Goal: Navigation & Orientation: Find specific page/section

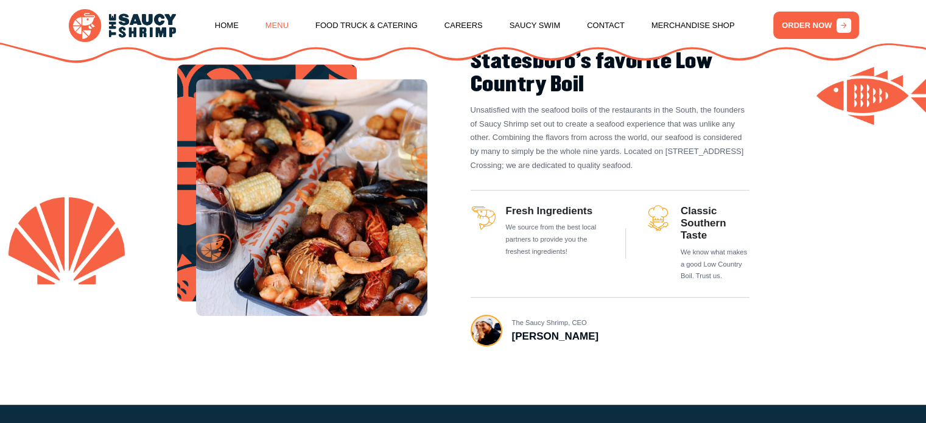
scroll to position [562, 0]
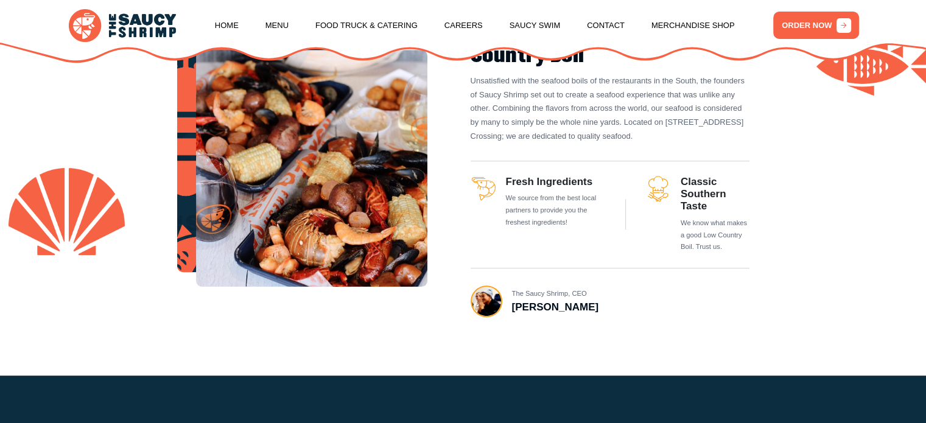
click at [269, 51] on div "Home Menu Food Truck & Catering Careers Saucy Swim Contact Merchandise Shop ORD…" at bounding box center [463, 31] width 926 height 63
click at [269, 19] on link "Menu" at bounding box center [276, 25] width 23 height 46
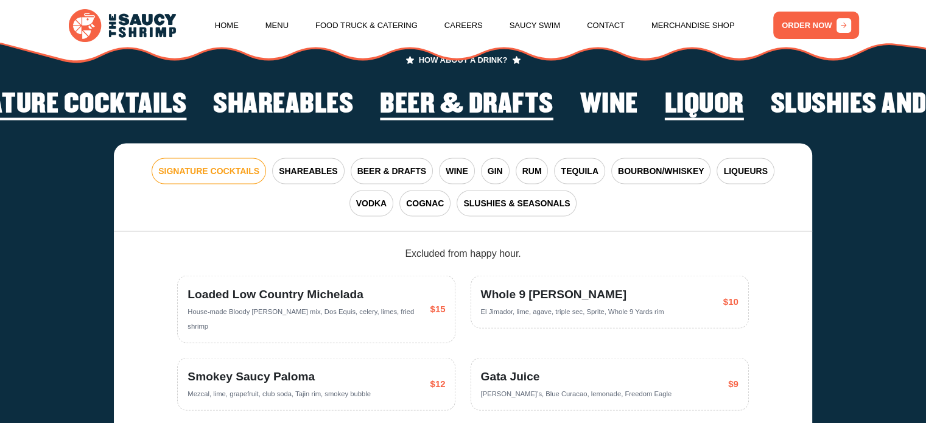
scroll to position [2193, 0]
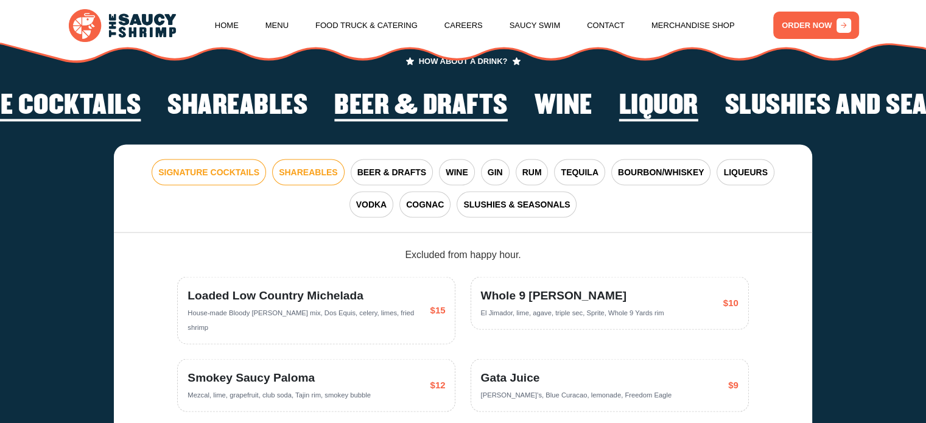
click at [279, 173] on span "SHAREABLES" at bounding box center [308, 172] width 58 height 13
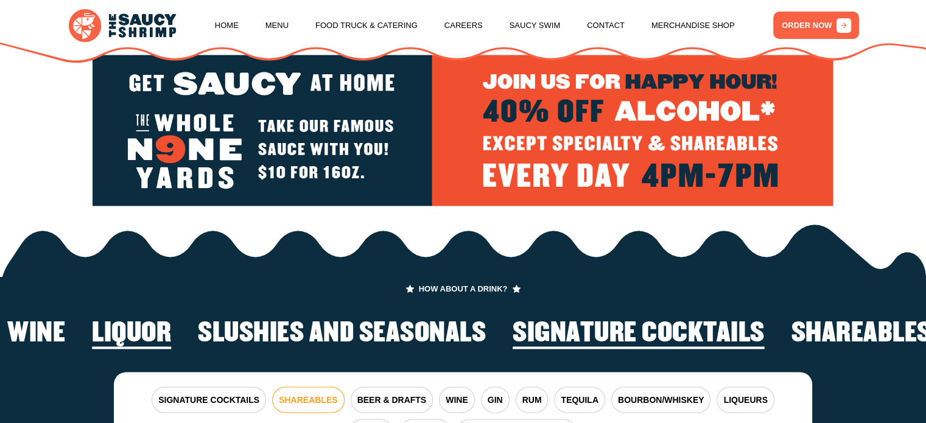
scroll to position [1955, 0]
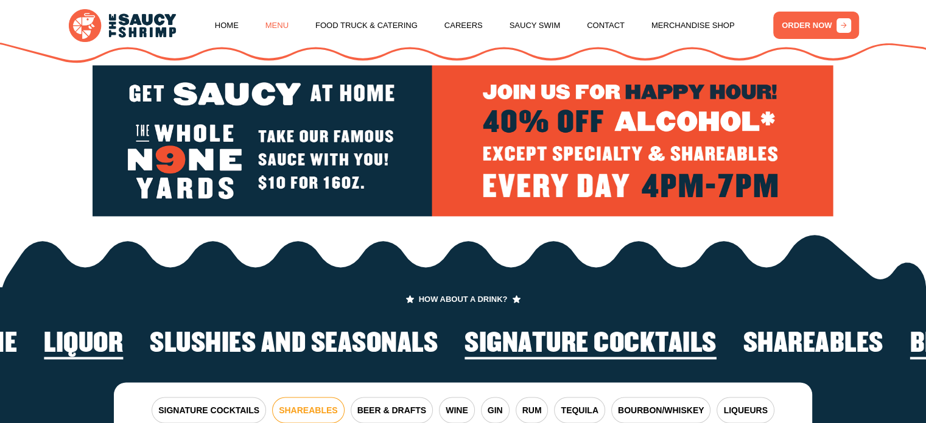
click at [267, 26] on link "Menu" at bounding box center [276, 25] width 23 height 46
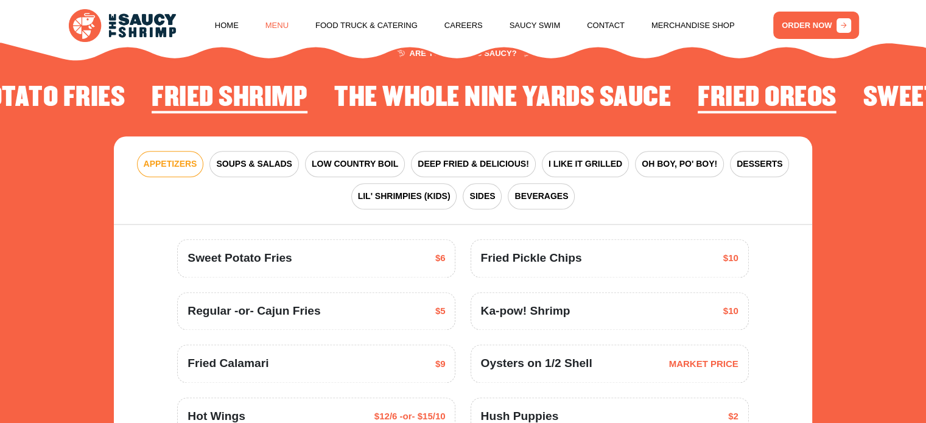
scroll to position [1480, 0]
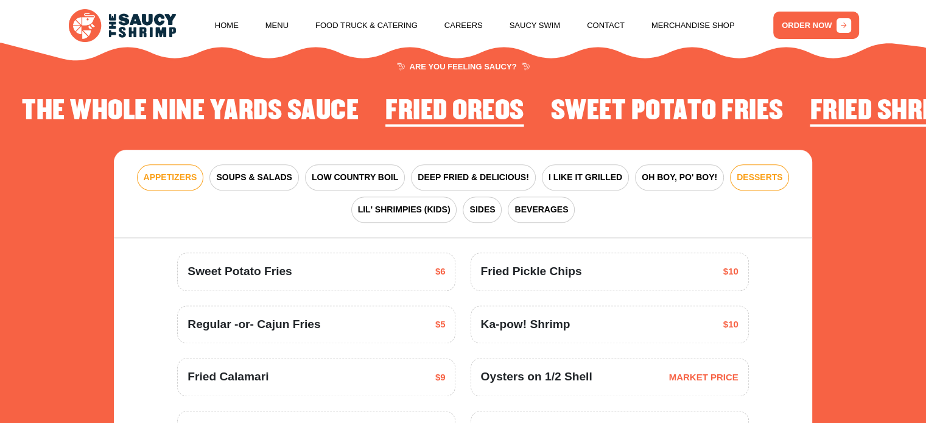
click at [741, 173] on span "DESSERTS" at bounding box center [759, 177] width 46 height 13
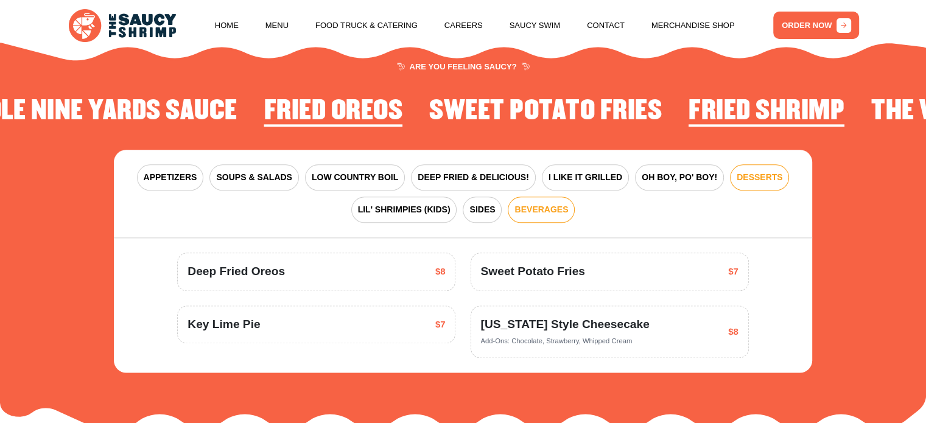
click at [545, 205] on span "BEVERAGES" at bounding box center [541, 209] width 54 height 13
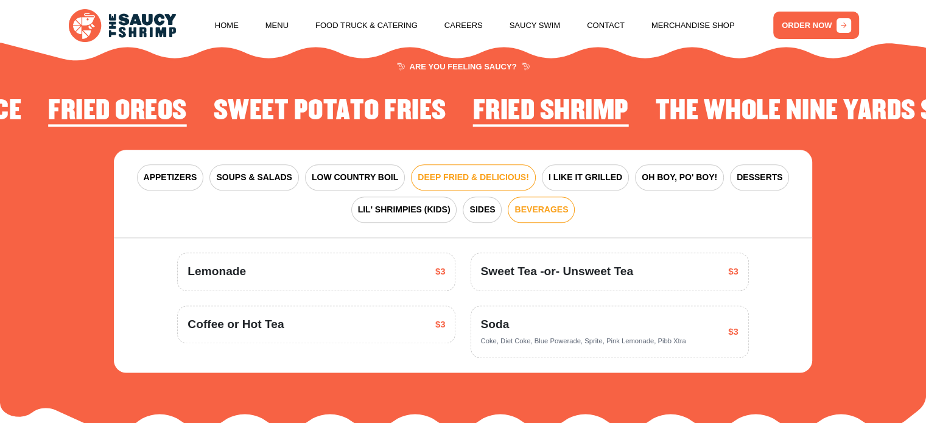
click at [455, 183] on span "DEEP FRIED & DELICIOUS!" at bounding box center [472, 177] width 111 height 13
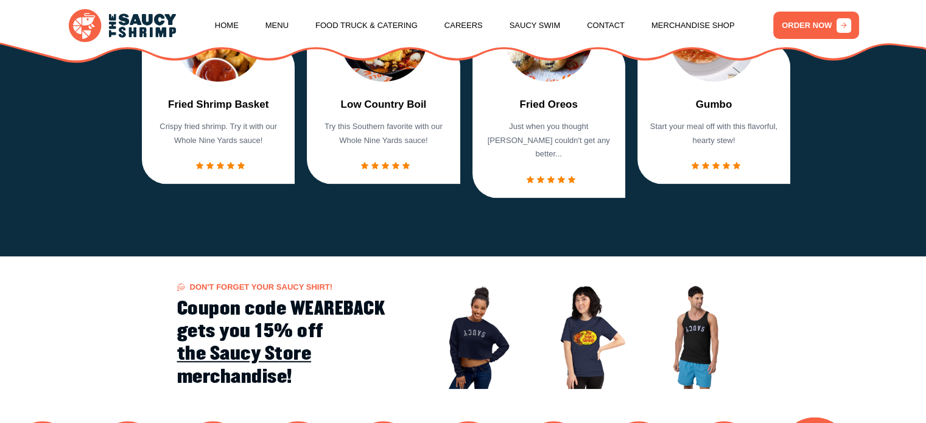
scroll to position [1060, 0]
